Goal: Task Accomplishment & Management: Manage account settings

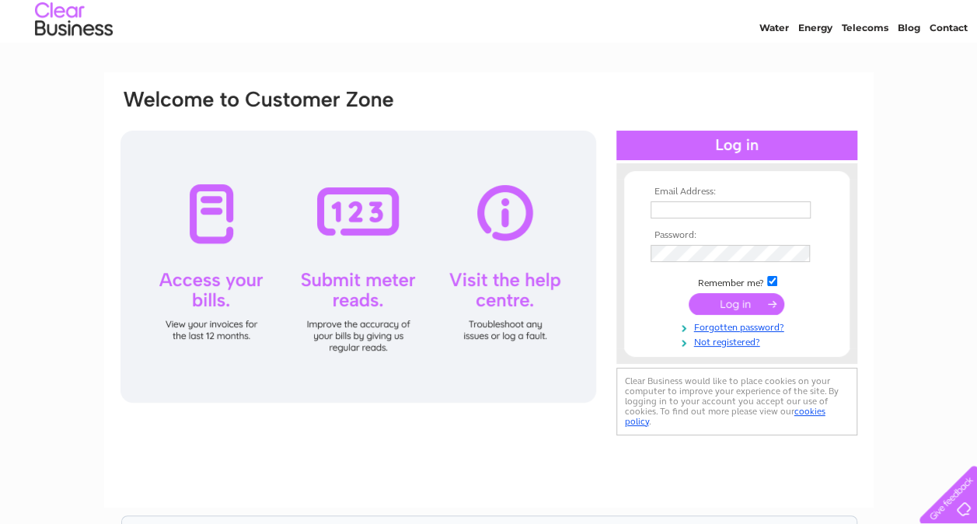
scroll to position [45, 0]
type input "tedthibaut@hotmail.co.uk"
click at [724, 299] on input "submit" at bounding box center [737, 303] width 96 height 22
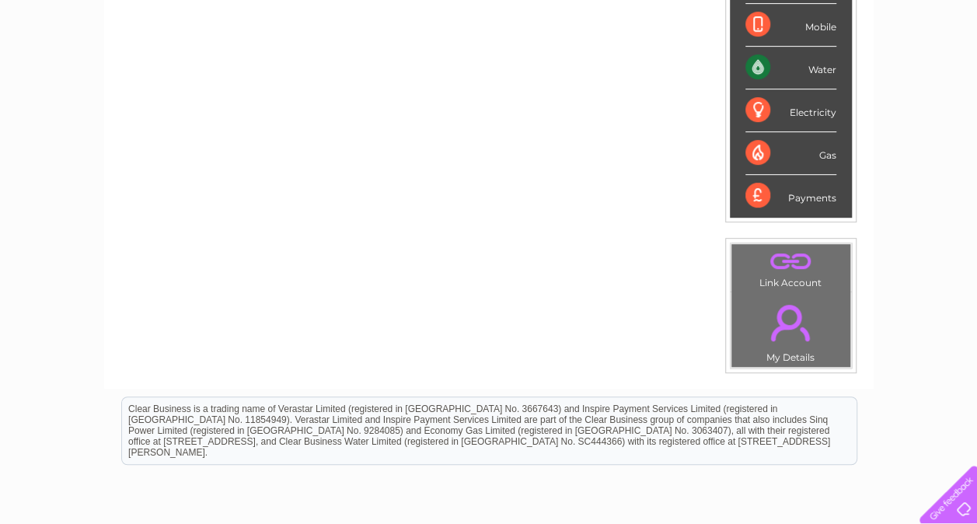
scroll to position [474, 0]
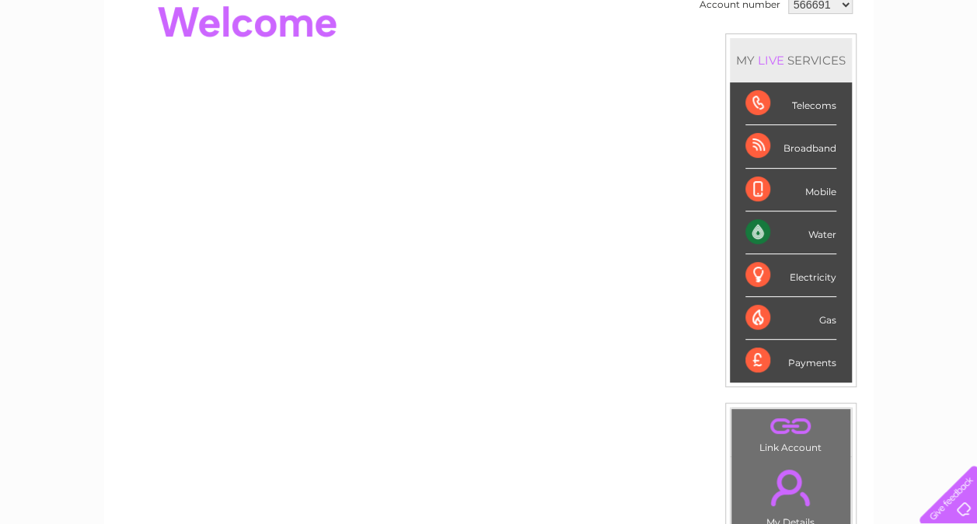
click at [725, 299] on div "MY LIVE SERVICES Telecoms Broadband Mobile Water Electricity Gas Payments" at bounding box center [790, 210] width 131 height 354
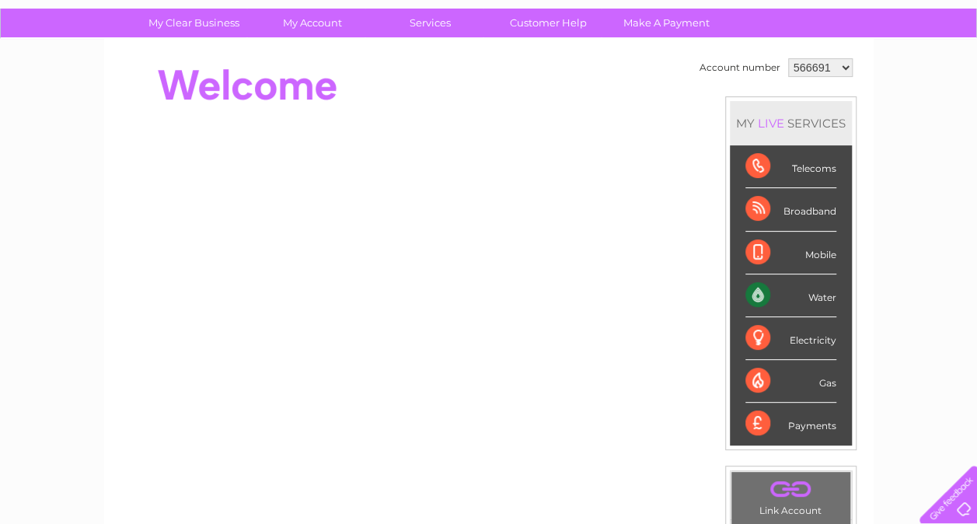
scroll to position [107, 0]
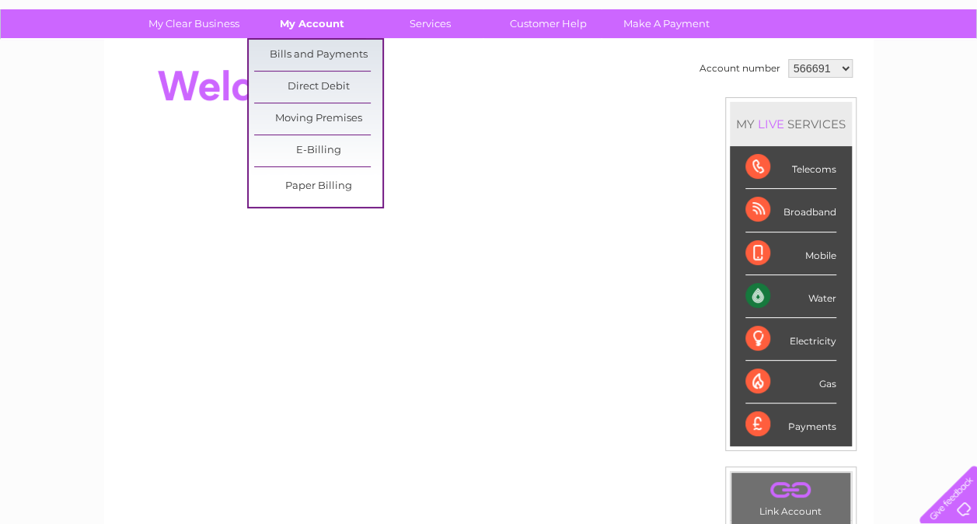
click at [309, 20] on link "My Account" at bounding box center [312, 23] width 128 height 29
click at [309, 47] on link "Bills and Payments" at bounding box center [318, 55] width 128 height 31
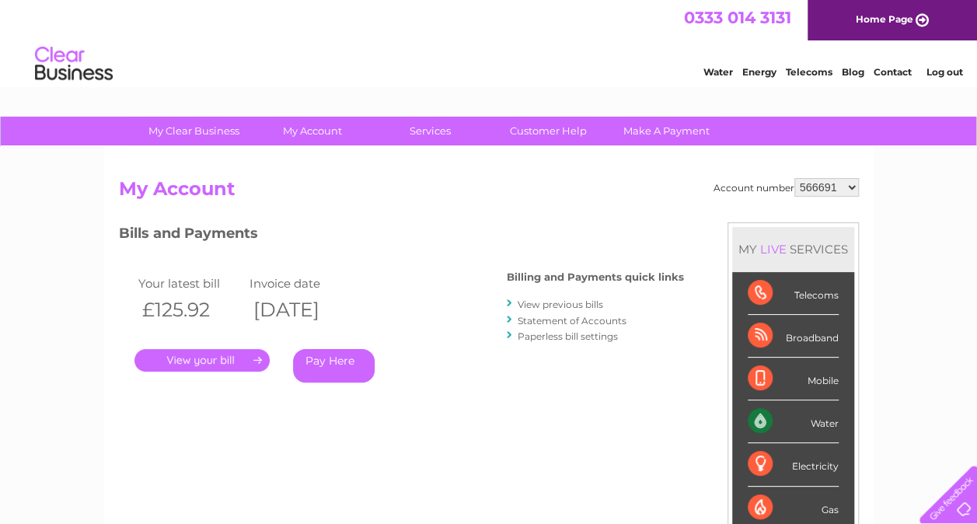
click at [185, 362] on link "." at bounding box center [202, 360] width 135 height 23
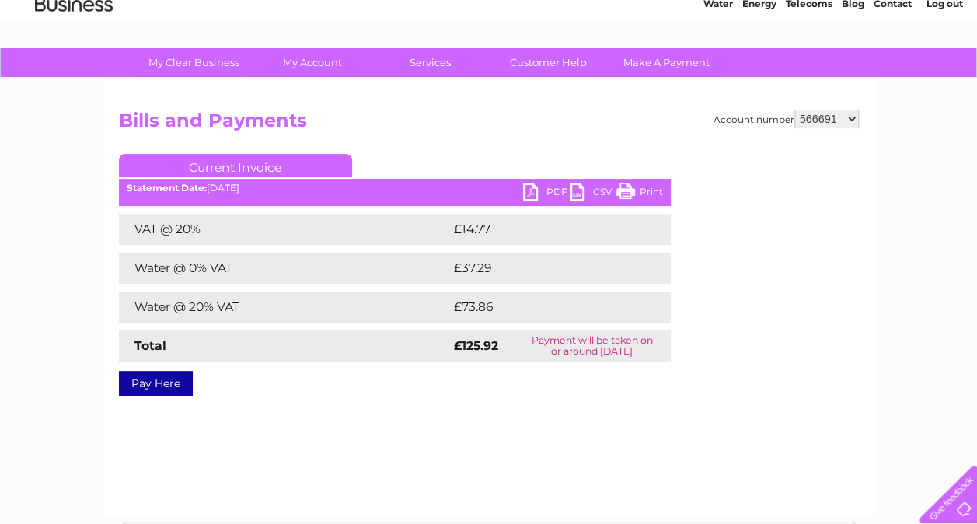
scroll to position [68, 0]
click at [554, 188] on link "PDF" at bounding box center [546, 194] width 47 height 23
